Goal: Transaction & Acquisition: Subscribe to service/newsletter

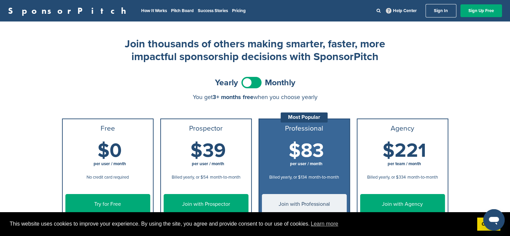
click at [252, 83] on span at bounding box center [251, 82] width 20 height 11
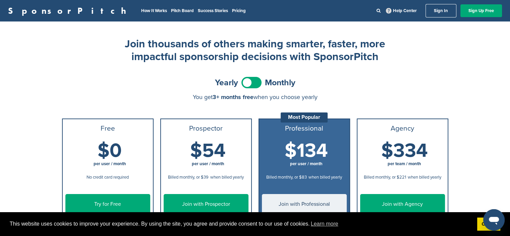
click at [29, 10] on link "SponsorPitch" at bounding box center [69, 10] width 122 height 9
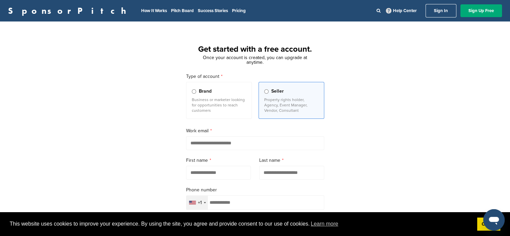
click at [222, 141] on input "email" at bounding box center [255, 143] width 138 height 14
type input "**********"
click at [210, 171] on input "text" at bounding box center [218, 173] width 65 height 14
type input "*******"
click at [279, 171] on input "text" at bounding box center [291, 173] width 65 height 14
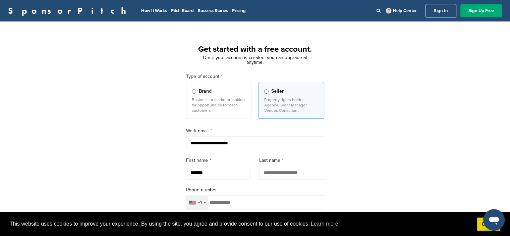
type input "******"
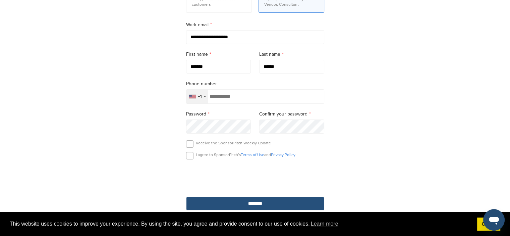
scroll to position [129, 0]
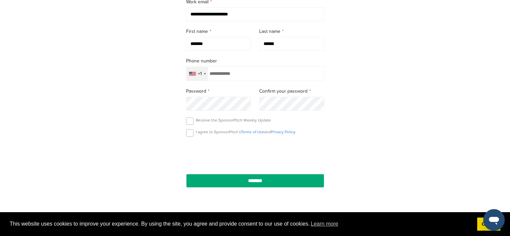
click at [259, 70] on input "tel" at bounding box center [255, 73] width 138 height 14
type input "**********"
click at [190, 120] on label at bounding box center [189, 120] width 7 height 7
click at [190, 132] on label at bounding box center [189, 132] width 7 height 7
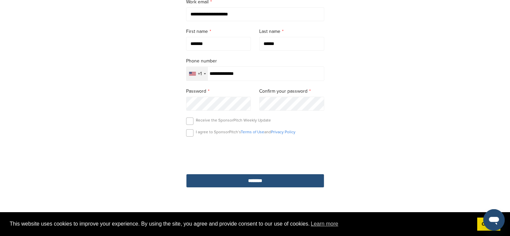
click at [246, 183] on input "********" at bounding box center [255, 181] width 138 height 14
click at [259, 180] on input "********" at bounding box center [255, 181] width 138 height 14
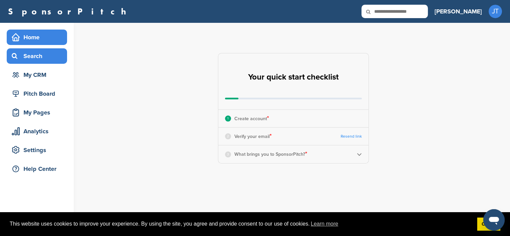
click at [45, 59] on div "Search" at bounding box center [38, 56] width 57 height 12
click at [361, 155] on img at bounding box center [359, 153] width 5 height 5
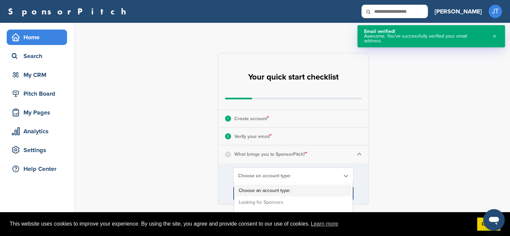
click at [284, 176] on span "Choose an account type:" at bounding box center [289, 176] width 102 height 6
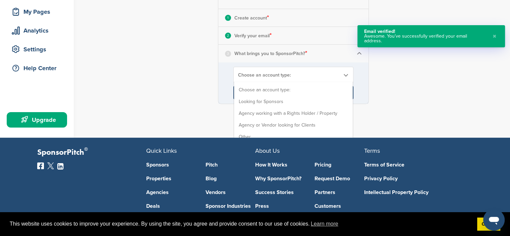
scroll to position [101, 0]
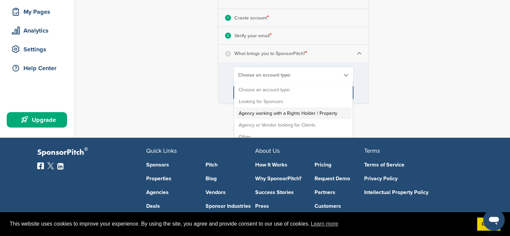
click at [295, 114] on li "Agency working with a Rights Holder / Property" at bounding box center [293, 113] width 116 height 12
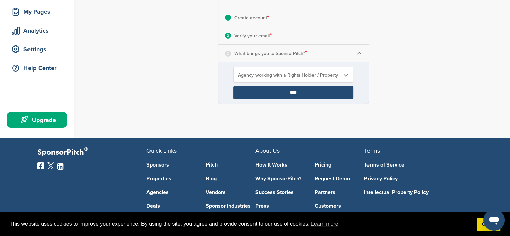
click at [287, 90] on input "****" at bounding box center [293, 92] width 120 height 13
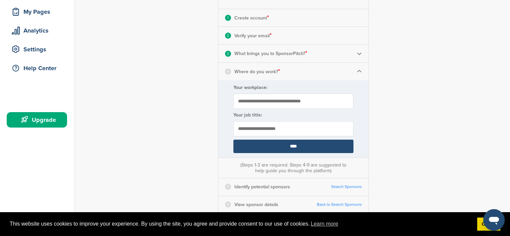
click at [286, 98] on input "Your workplace:" at bounding box center [293, 100] width 120 height 15
type input "***"
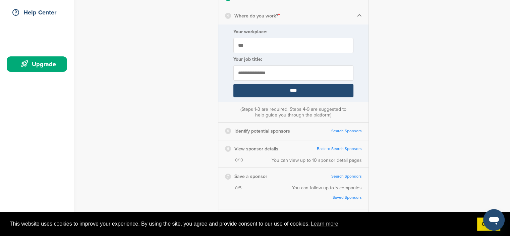
scroll to position [155, 0]
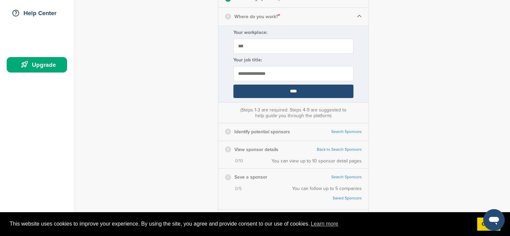
type input "**********"
click at [283, 90] on input "****" at bounding box center [293, 90] width 120 height 13
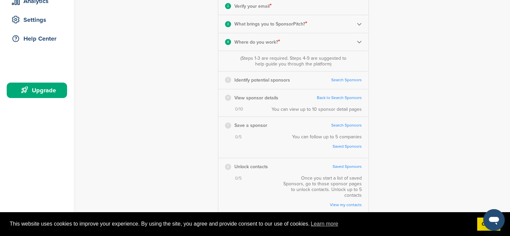
scroll to position [119, 0]
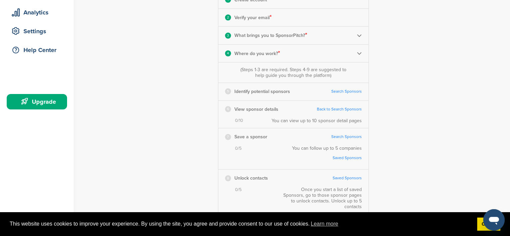
click at [316, 91] on div "5 Identify potential sponsors Search Sponsors Complete Steps 1-3 First" at bounding box center [293, 91] width 150 height 17
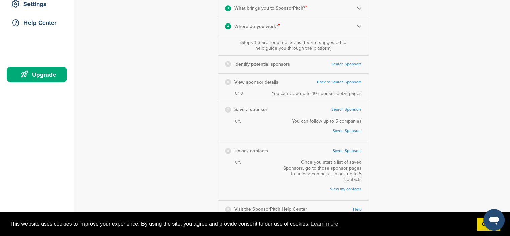
scroll to position [146, 0]
click at [351, 64] on link "Search Sponsors" at bounding box center [346, 63] width 30 height 5
click at [351, 81] on link "Back to Search Sponsors" at bounding box center [339, 81] width 45 height 5
click at [343, 81] on link "Back to Search Sponsors" at bounding box center [339, 81] width 45 height 5
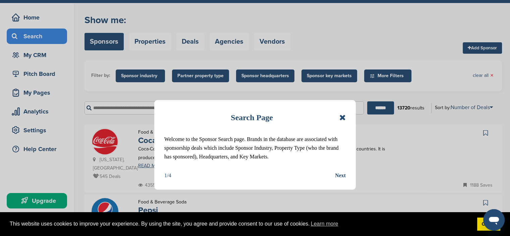
scroll to position [20, 0]
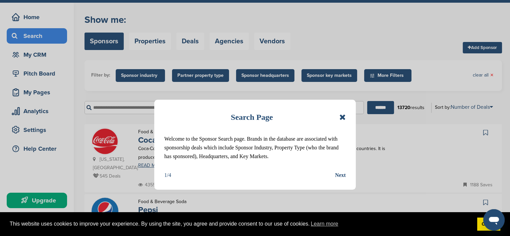
click at [343, 175] on div "Next" at bounding box center [340, 175] width 11 height 9
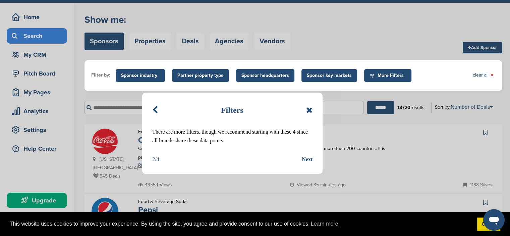
click at [309, 158] on div "Next" at bounding box center [307, 159] width 11 height 9
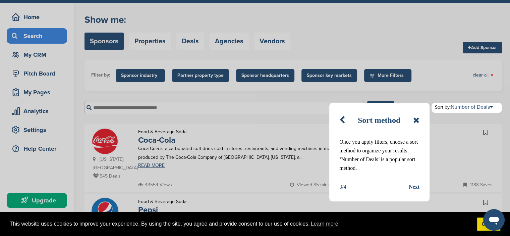
click at [419, 188] on div "Next" at bounding box center [413, 186] width 11 height 9
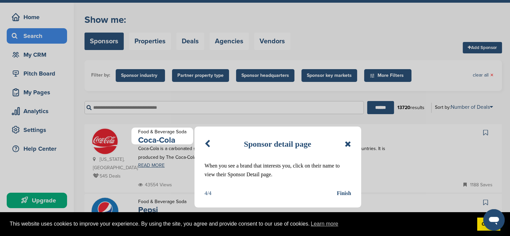
click at [344, 193] on div "Finish" at bounding box center [343, 193] width 14 height 9
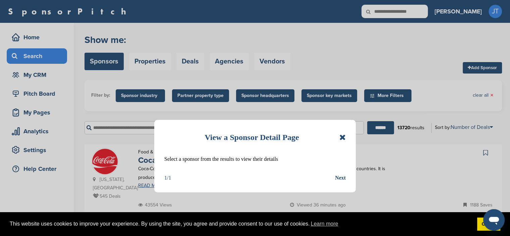
click at [344, 178] on div "Next" at bounding box center [340, 177] width 11 height 9
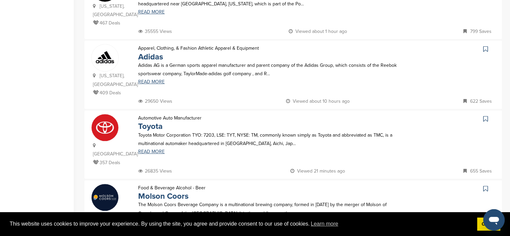
scroll to position [311, 0]
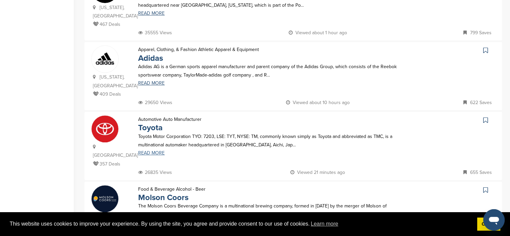
click at [156, 150] on link "READ MORE" at bounding box center [267, 152] width 259 height 5
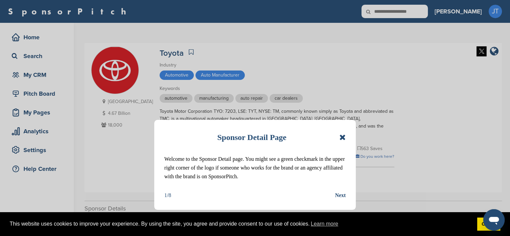
click at [337, 196] on div "Next" at bounding box center [340, 195] width 11 height 9
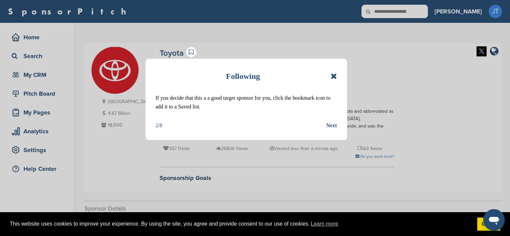
click at [330, 126] on div "Next" at bounding box center [331, 125] width 11 height 9
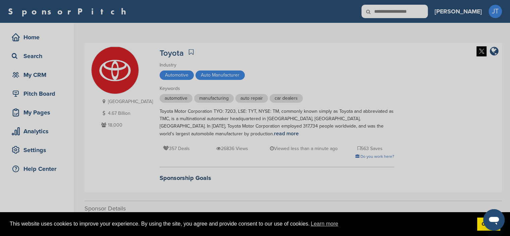
click at [338, 111] on div "Detail tabs Helpful tabs to check out are People, Key Markets, Competitors, Age…" at bounding box center [255, 118] width 510 height 236
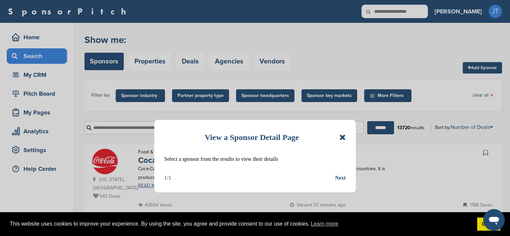
click at [338, 176] on div "Next" at bounding box center [340, 177] width 11 height 9
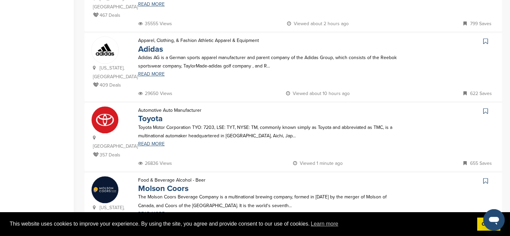
scroll to position [327, 0]
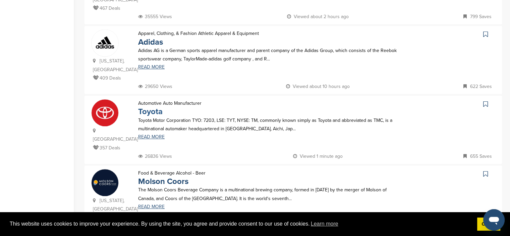
click at [153, 107] on link "Toyota" at bounding box center [150, 112] width 24 height 10
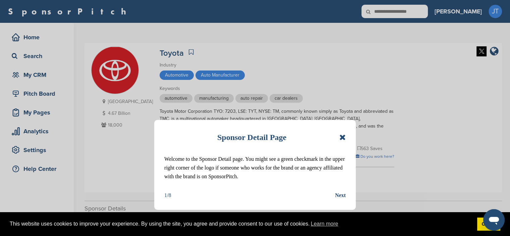
click at [342, 196] on div "Next" at bounding box center [340, 195] width 11 height 9
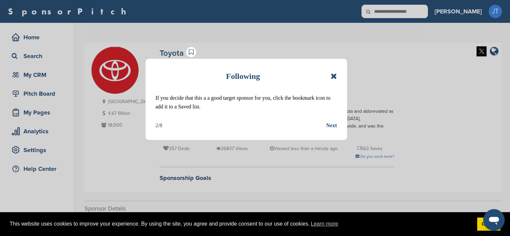
click at [331, 125] on div "Next" at bounding box center [331, 125] width 11 height 9
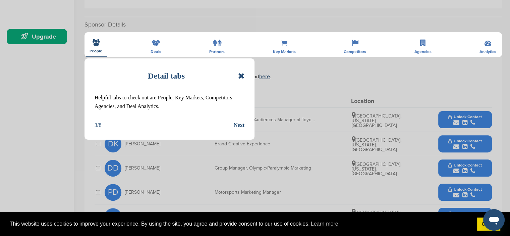
scroll to position [185, 0]
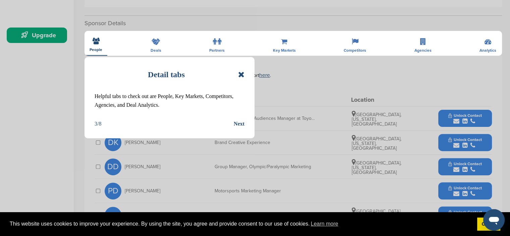
click at [242, 125] on div "Next" at bounding box center [239, 123] width 11 height 9
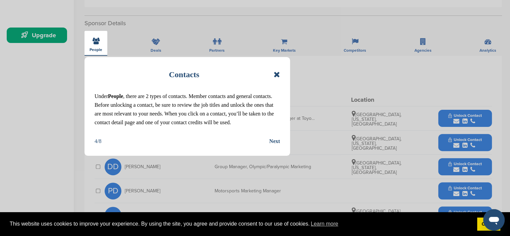
click at [277, 142] on div "Next" at bounding box center [274, 141] width 11 height 9
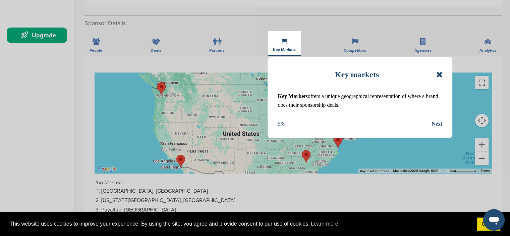
click at [434, 124] on div "Next" at bounding box center [436, 123] width 11 height 9
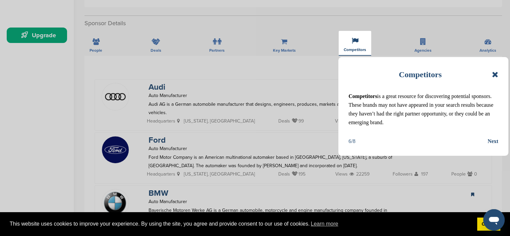
click at [496, 141] on div "Next" at bounding box center [492, 141] width 11 height 9
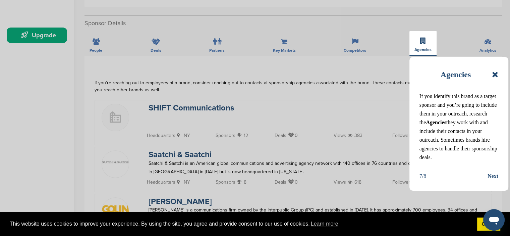
click at [495, 175] on div "Next" at bounding box center [492, 176] width 11 height 9
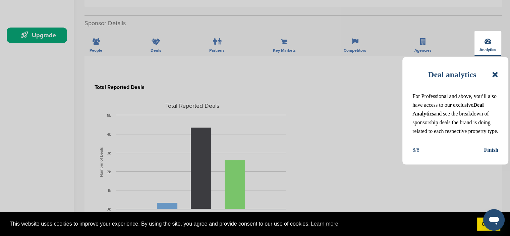
click at [457, 125] on p "For Professional and above, you’ll also have access to our exclusive Deal Analy…" at bounding box center [455, 114] width 86 height 44
click at [491, 154] on div "Finish" at bounding box center [491, 149] width 14 height 9
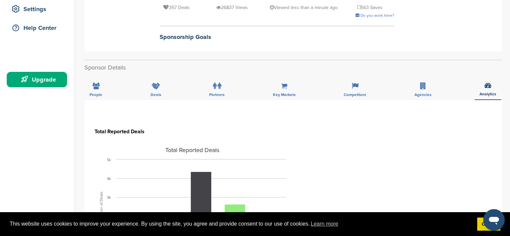
scroll to position [0, 0]
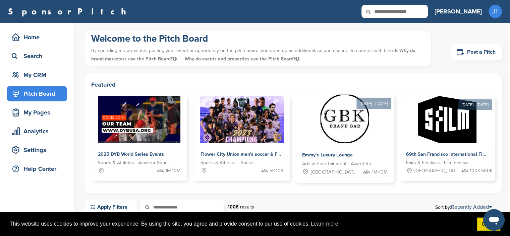
click at [356, 108] on div "[DATE] - [DATE]" at bounding box center [373, 103] width 35 height 11
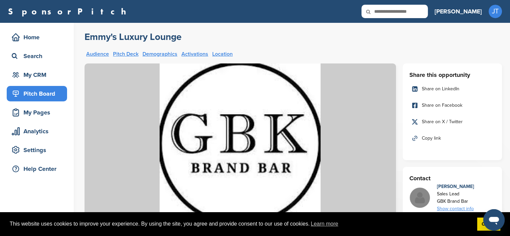
click at [98, 54] on link "Audience" at bounding box center [97, 53] width 23 height 5
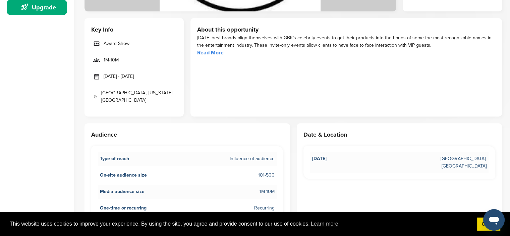
scroll to position [212, 0]
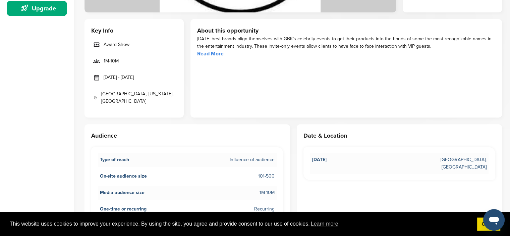
click at [214, 54] on link "Read More" at bounding box center [210, 53] width 26 height 7
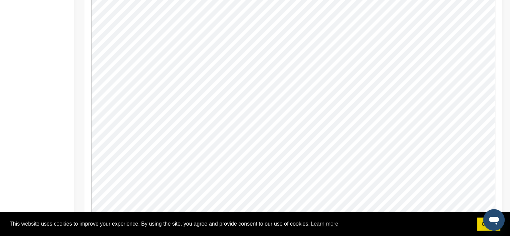
scroll to position [630, 0]
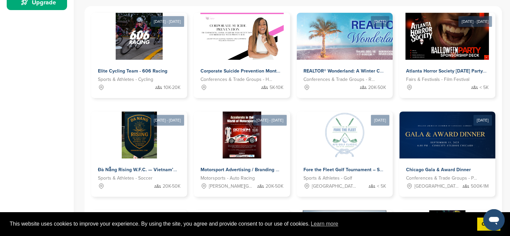
scroll to position [217, 0]
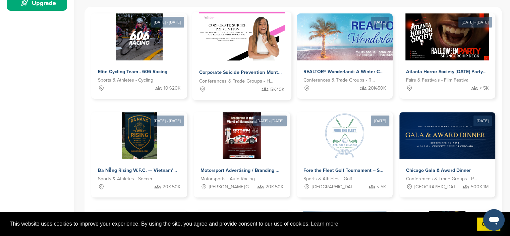
click at [262, 48] on img at bounding box center [242, 36] width 86 height 49
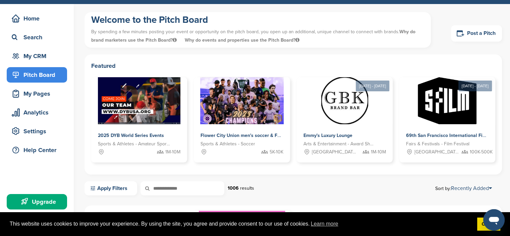
scroll to position [19, 0]
click at [474, 189] on link "Recently Added" at bounding box center [471, 188] width 41 height 7
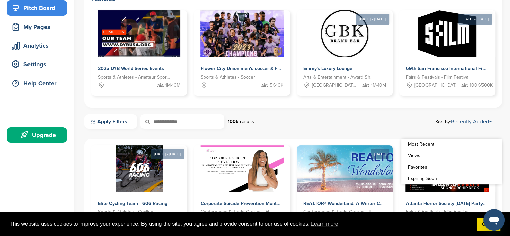
scroll to position [90, 0]
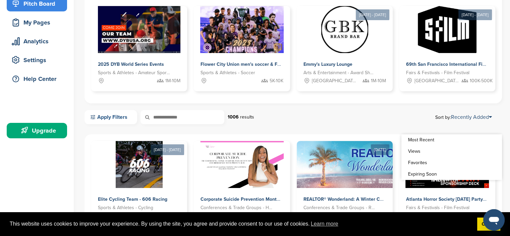
click at [120, 115] on link "Apply Filters" at bounding box center [110, 117] width 53 height 14
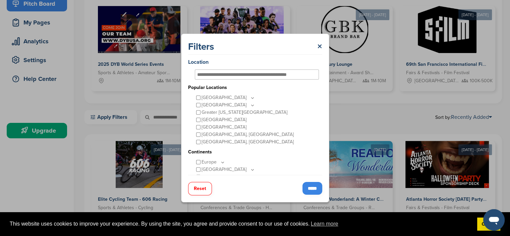
click at [243, 72] on input "text" at bounding box center [250, 74] width 106 height 6
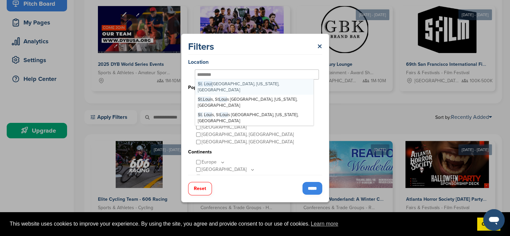
type input "*********"
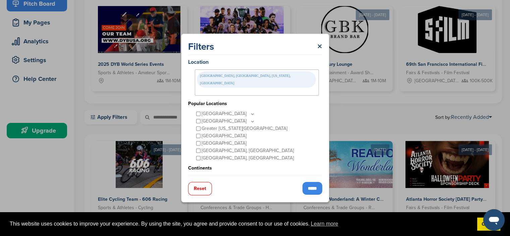
drag, startPoint x: 312, startPoint y: 183, endPoint x: 310, endPoint y: 189, distance: 6.5
click at [310, 189] on input "*****" at bounding box center [312, 188] width 20 height 13
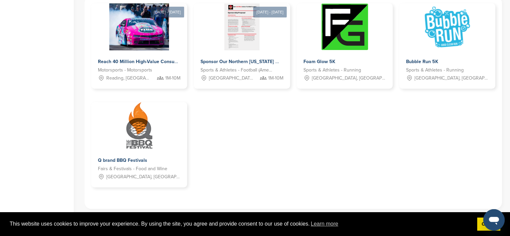
scroll to position [236, 0]
click at [146, 127] on img at bounding box center [139, 125] width 28 height 49
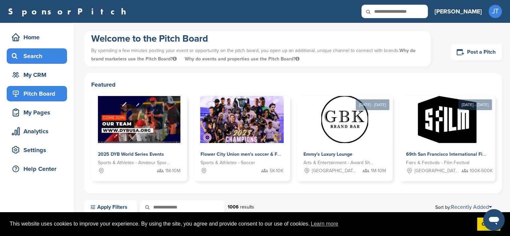
click at [28, 53] on div "Search" at bounding box center [38, 56] width 57 height 12
click at [32, 56] on div "Search" at bounding box center [38, 56] width 57 height 12
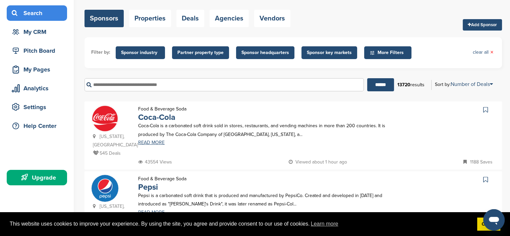
scroll to position [44, 0]
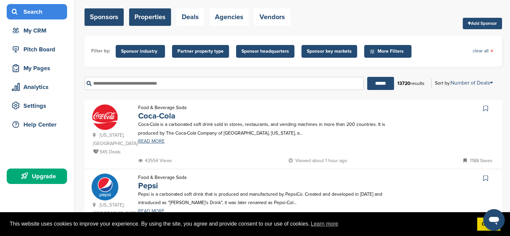
click at [140, 16] on link "Properties" at bounding box center [150, 16] width 42 height 17
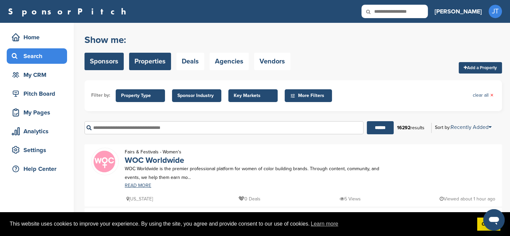
click at [99, 65] on link "Sponsors" at bounding box center [103, 61] width 39 height 17
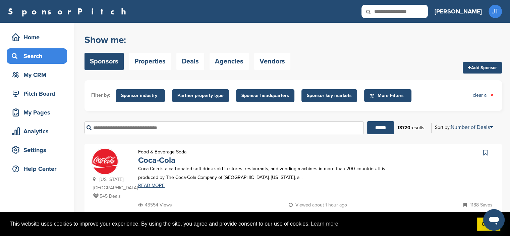
click at [123, 129] on input "text" at bounding box center [223, 127] width 279 height 13
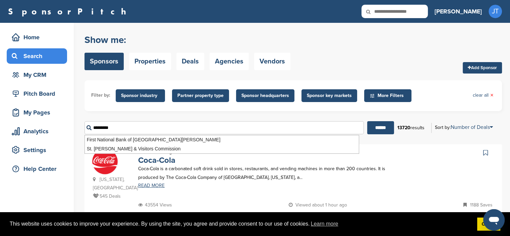
type input "*********"
click at [367, 121] on input "******" at bounding box center [380, 127] width 27 height 13
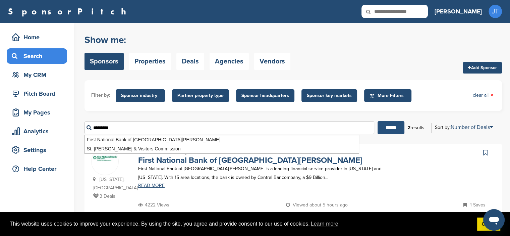
click at [390, 129] on input "******" at bounding box center [390, 127] width 27 height 13
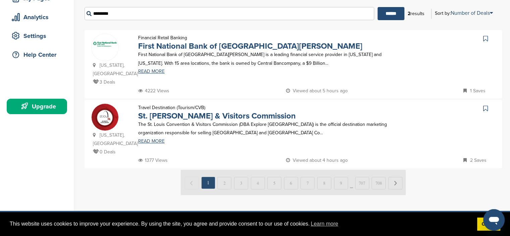
scroll to position [114, 0]
click at [200, 47] on link "First National Bank of [GEOGRAPHIC_DATA][PERSON_NAME]" at bounding box center [250, 46] width 224 height 10
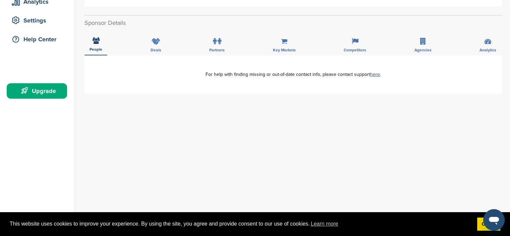
scroll to position [129, 0]
